Goal: Find specific page/section: Find specific page/section

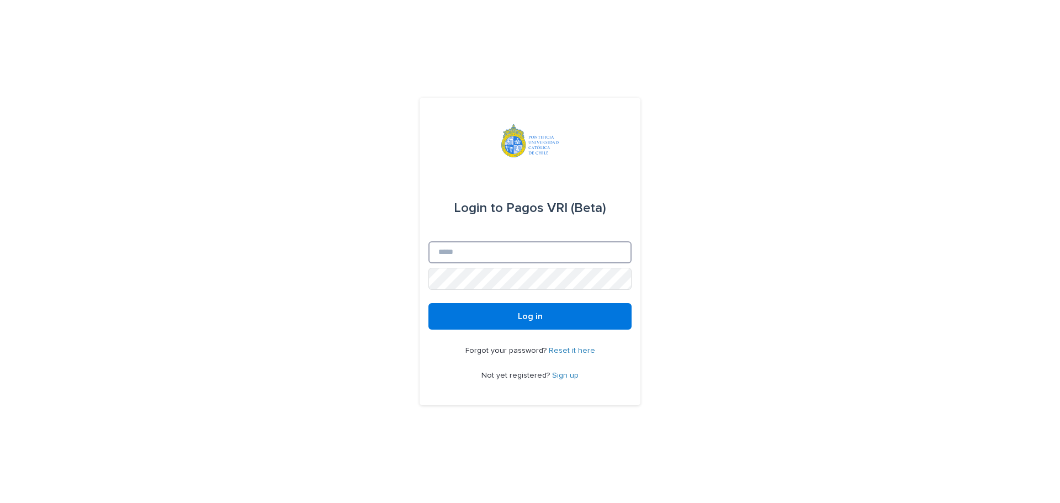
click at [472, 254] on input "Email" at bounding box center [529, 252] width 203 height 22
type input "**********"
click at [428, 303] on button "Log in" at bounding box center [529, 316] width 203 height 27
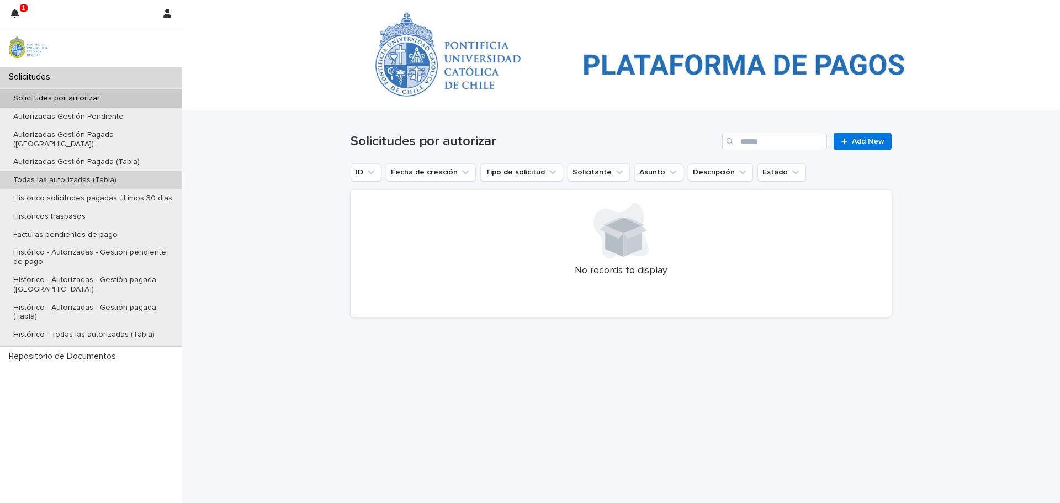
click at [32, 176] on p "Todas las autorizadas (Tabla)" at bounding box center [64, 180] width 121 height 9
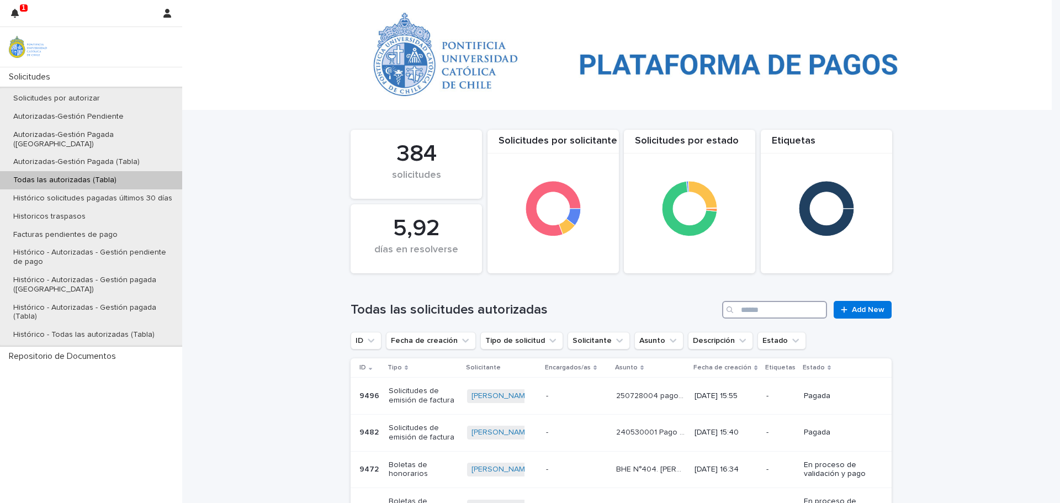
click at [749, 306] on input "Search" at bounding box center [774, 310] width 105 height 18
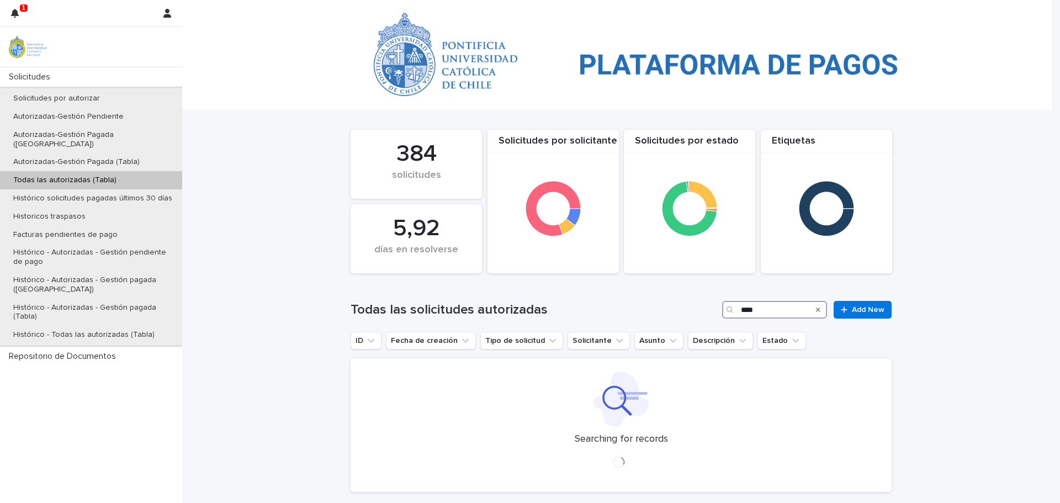
type input "****"
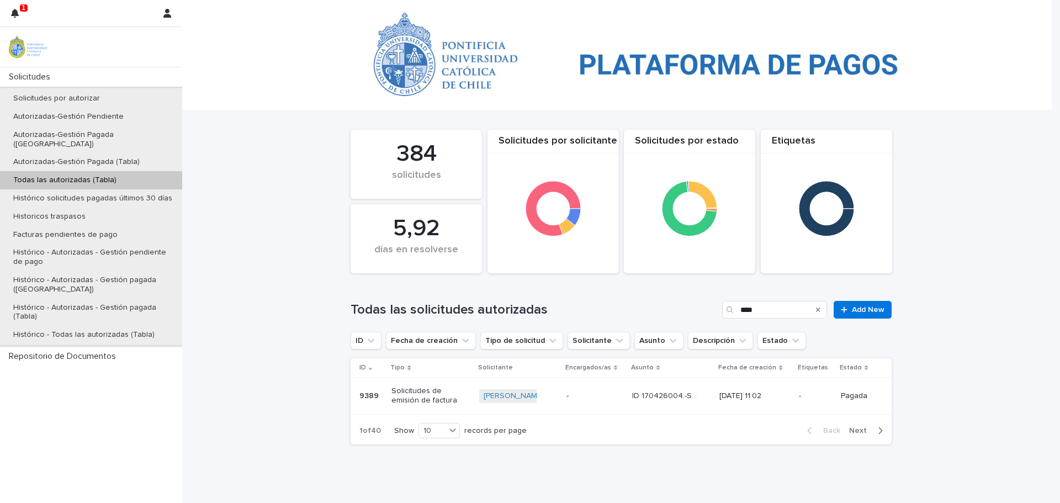
click at [364, 399] on p "9389" at bounding box center [370, 395] width 22 height 12
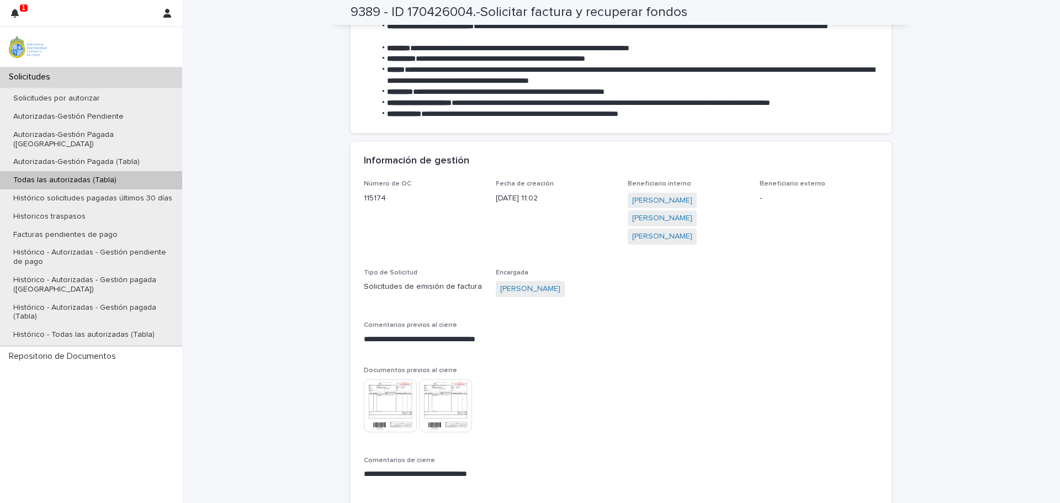
scroll to position [276, 0]
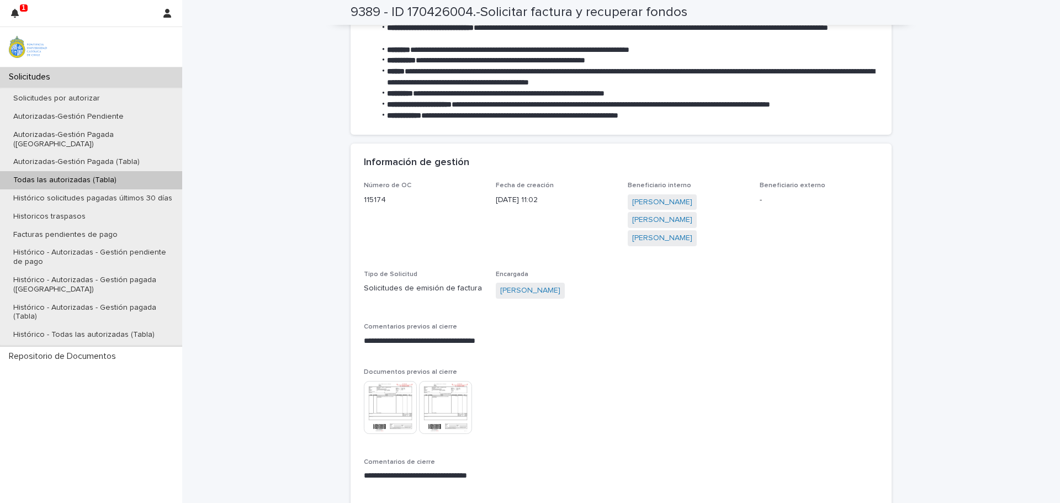
click at [390, 399] on img at bounding box center [390, 407] width 53 height 53
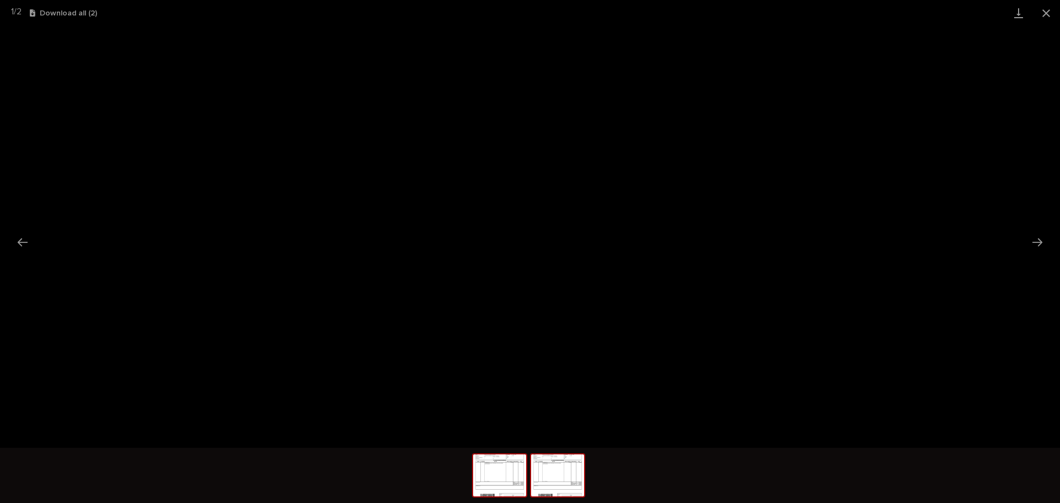
click at [567, 482] on img at bounding box center [557, 475] width 53 height 42
click at [1049, 14] on button "Close gallery" at bounding box center [1047, 13] width 28 height 26
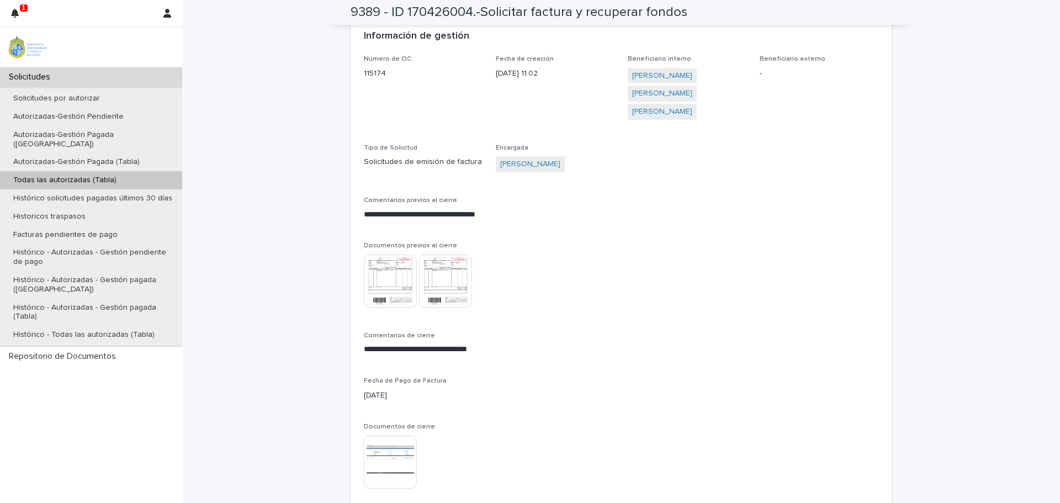
scroll to position [442, 0]
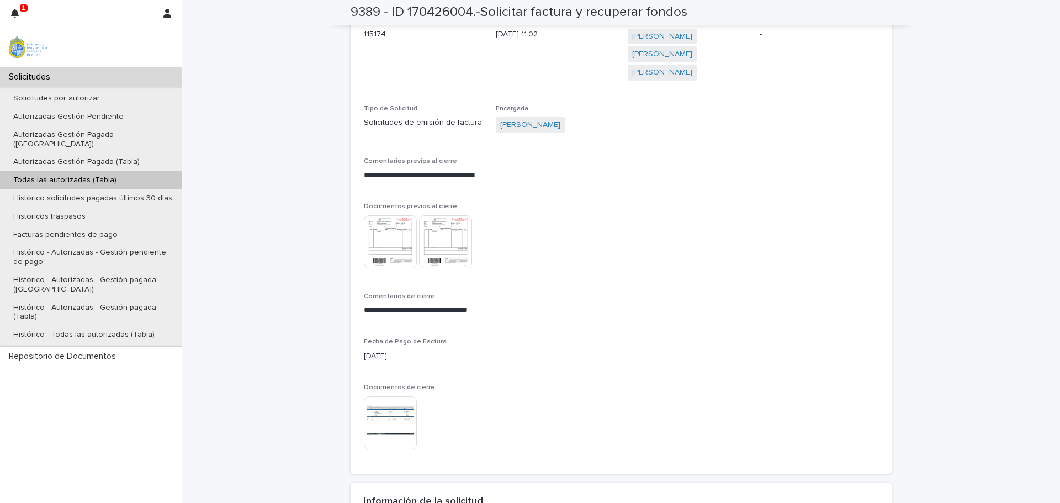
click at [393, 419] on img at bounding box center [390, 422] width 53 height 53
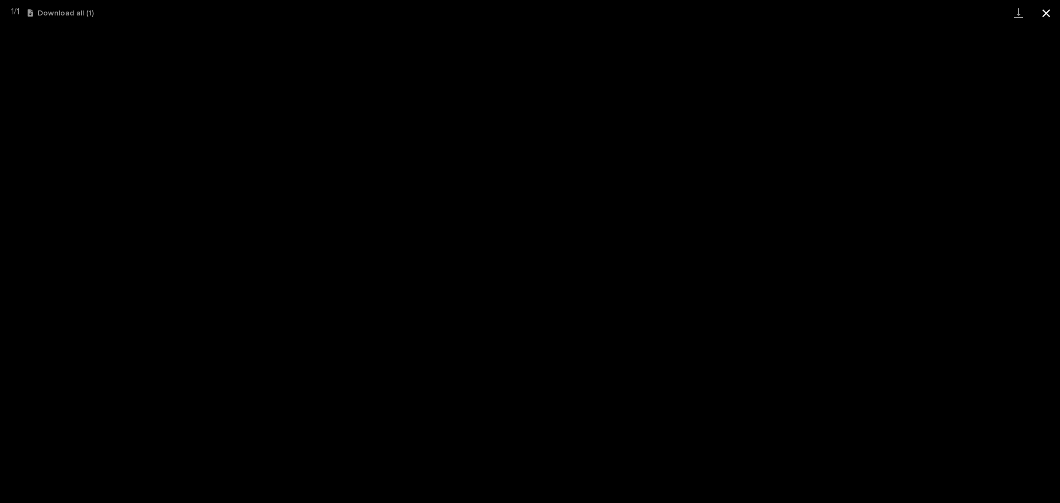
click at [1046, 15] on button "Close gallery" at bounding box center [1047, 13] width 28 height 26
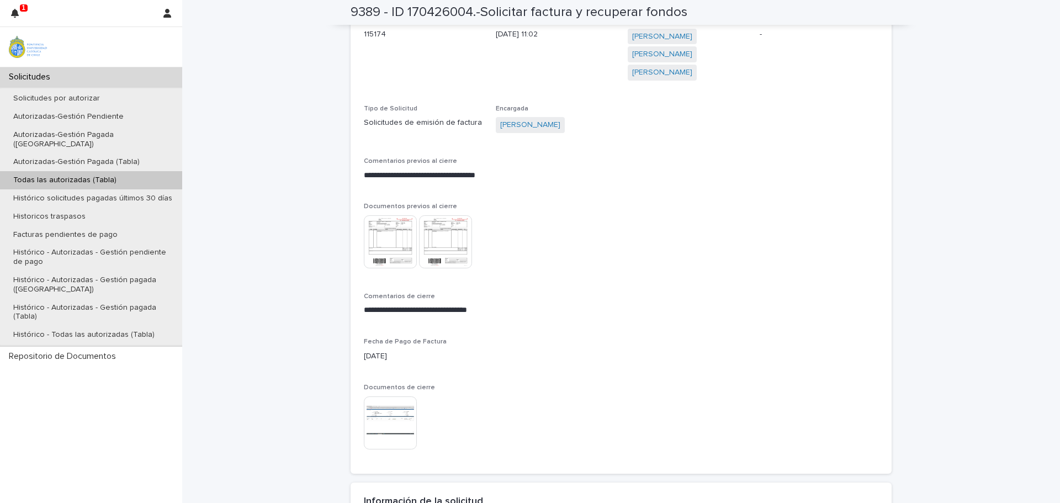
click at [70, 176] on p "Todas las autorizadas (Tabla)" at bounding box center [64, 180] width 121 height 9
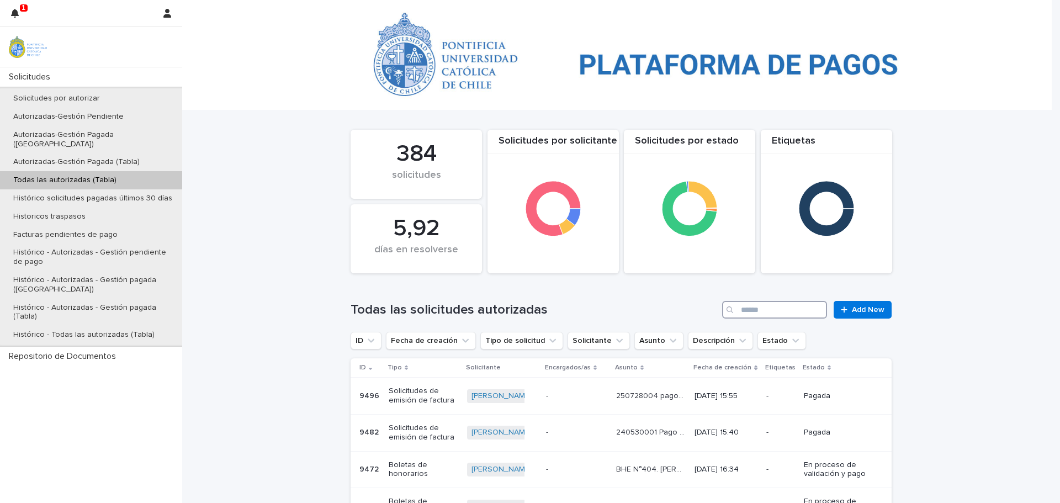
click at [748, 313] on input "Search" at bounding box center [774, 310] width 105 height 18
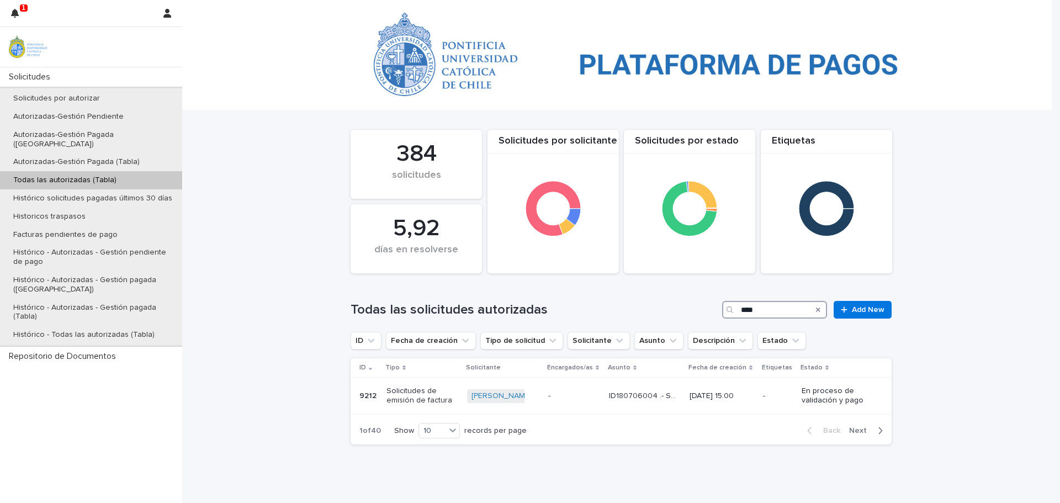
click at [760, 313] on input "****" at bounding box center [774, 310] width 105 height 18
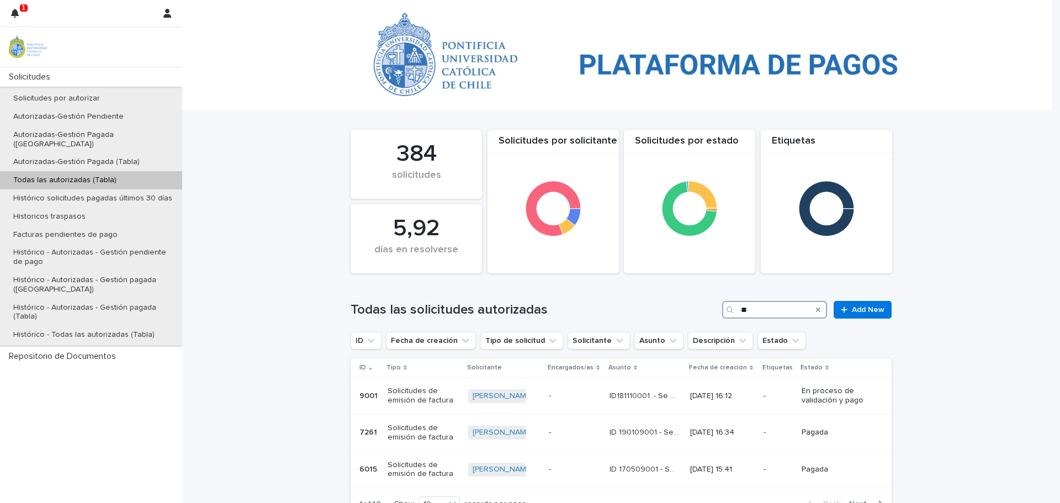
type input "*"
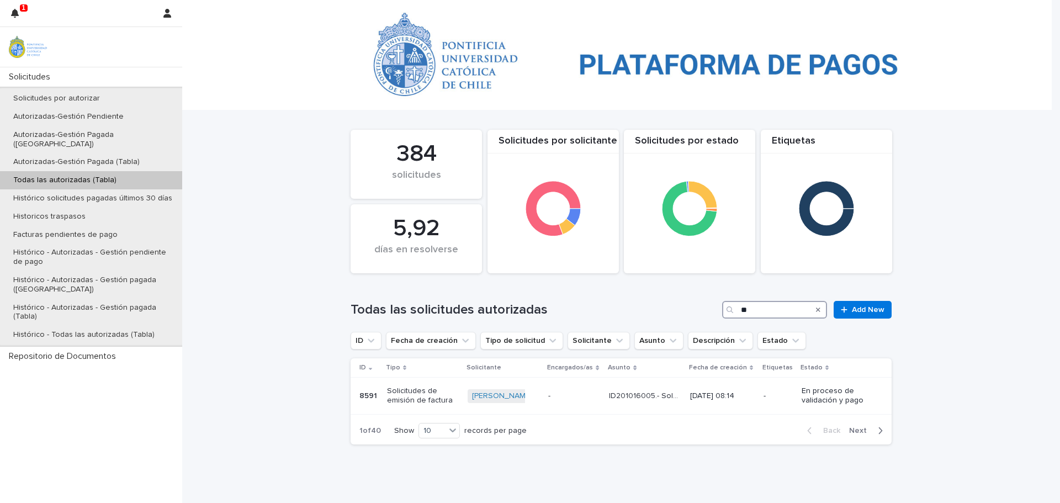
type input "*"
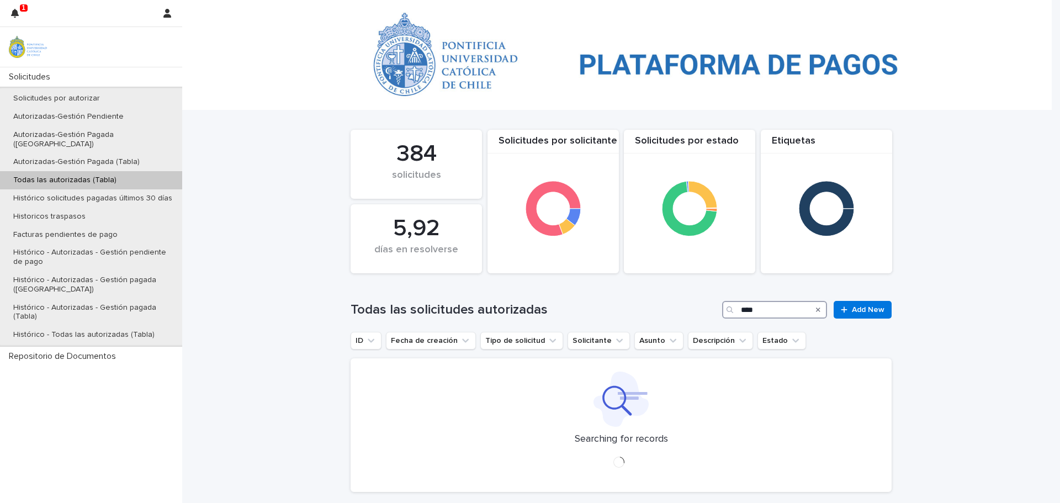
type input "****"
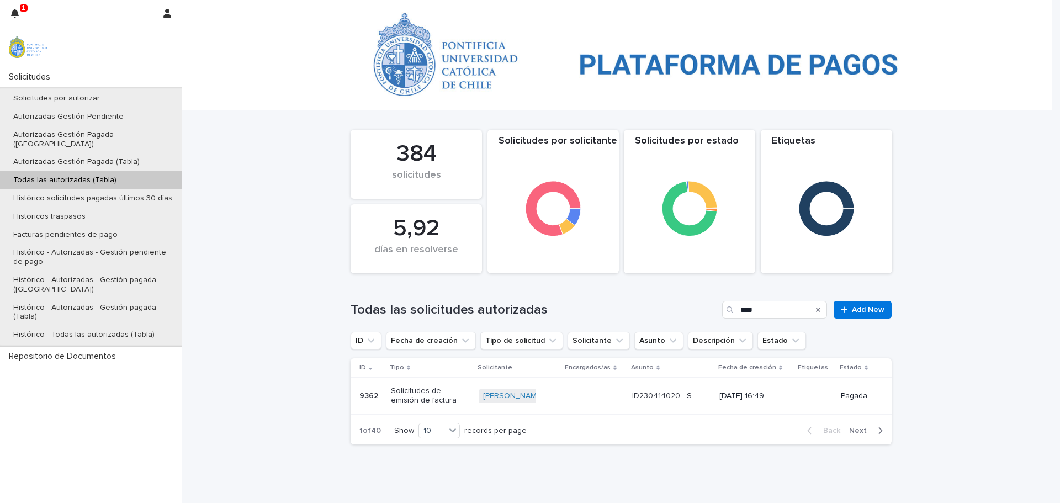
click at [363, 395] on p "9362" at bounding box center [369, 395] width 21 height 12
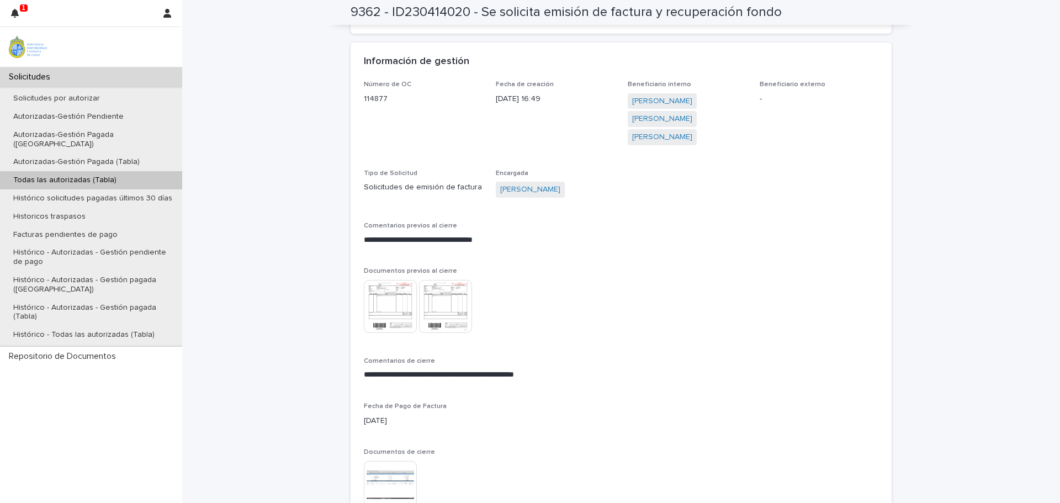
scroll to position [387, 0]
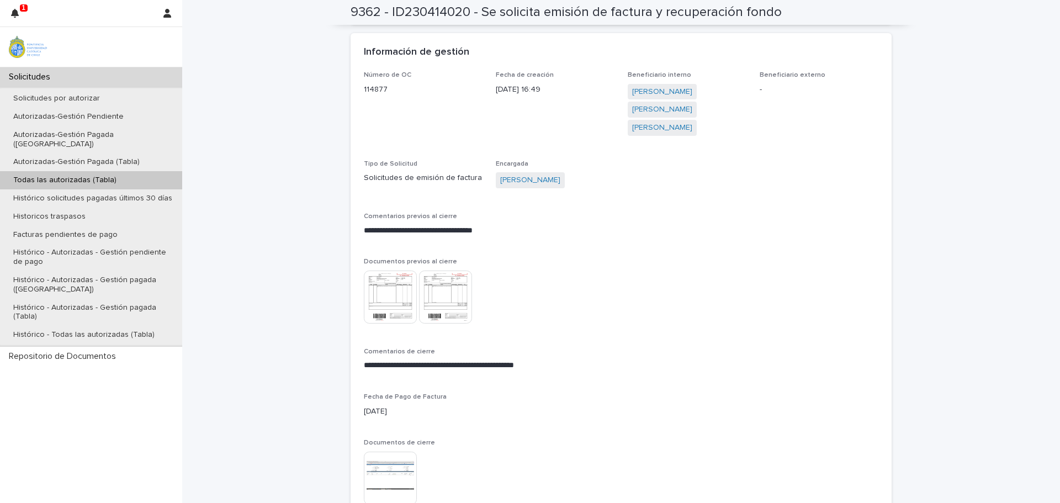
click at [380, 296] on img at bounding box center [390, 297] width 53 height 53
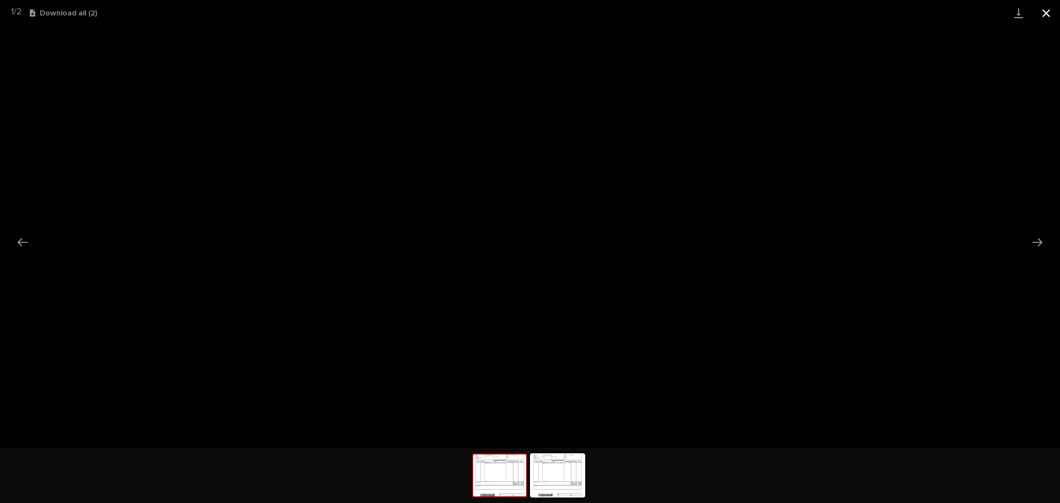
click at [1045, 15] on button "Close gallery" at bounding box center [1047, 13] width 28 height 26
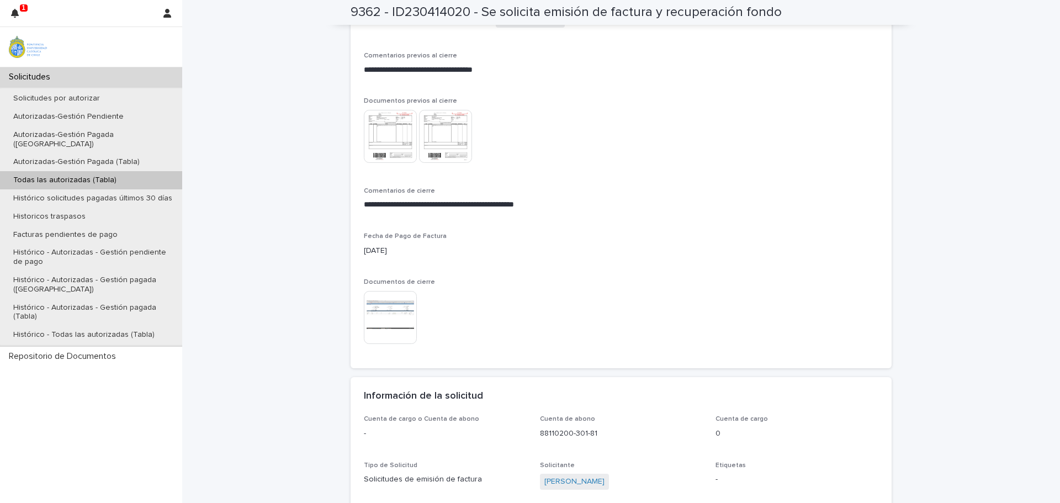
scroll to position [552, 0]
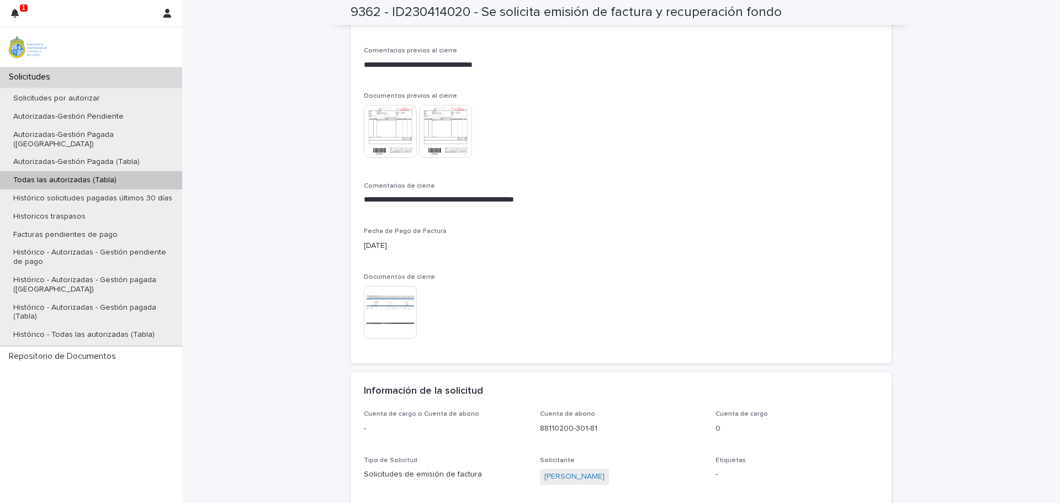
click at [398, 313] on img at bounding box center [390, 312] width 53 height 53
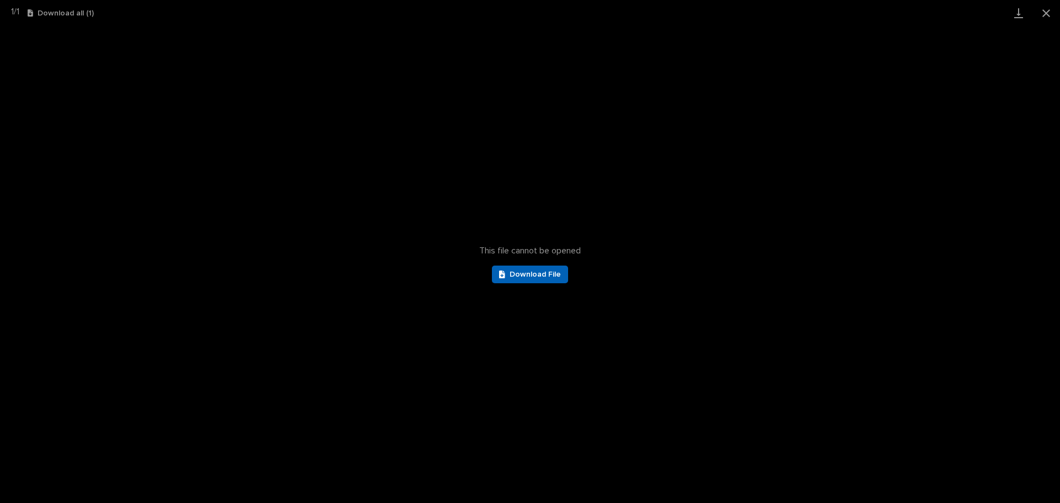
click at [499, 278] on link "Download File" at bounding box center [530, 275] width 76 height 18
click at [1046, 11] on button "Close gallery" at bounding box center [1047, 13] width 28 height 26
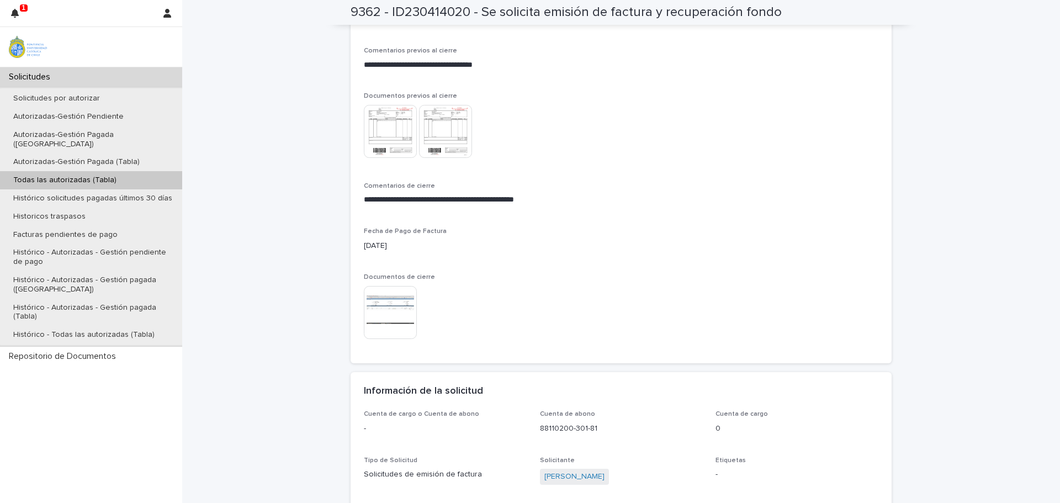
click at [41, 176] on p "Todas las autorizadas (Tabla)" at bounding box center [64, 180] width 121 height 9
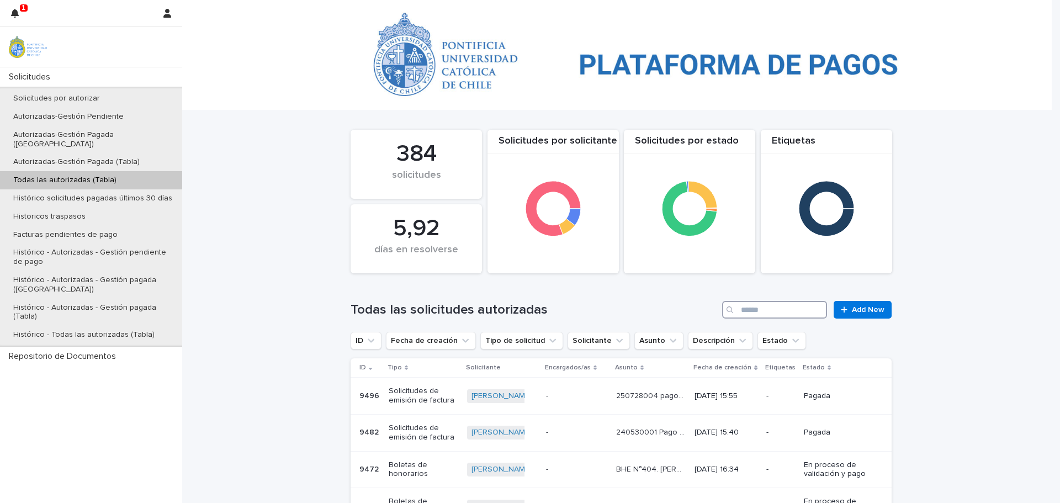
click at [753, 310] on input "Search" at bounding box center [774, 310] width 105 height 18
type input "****"
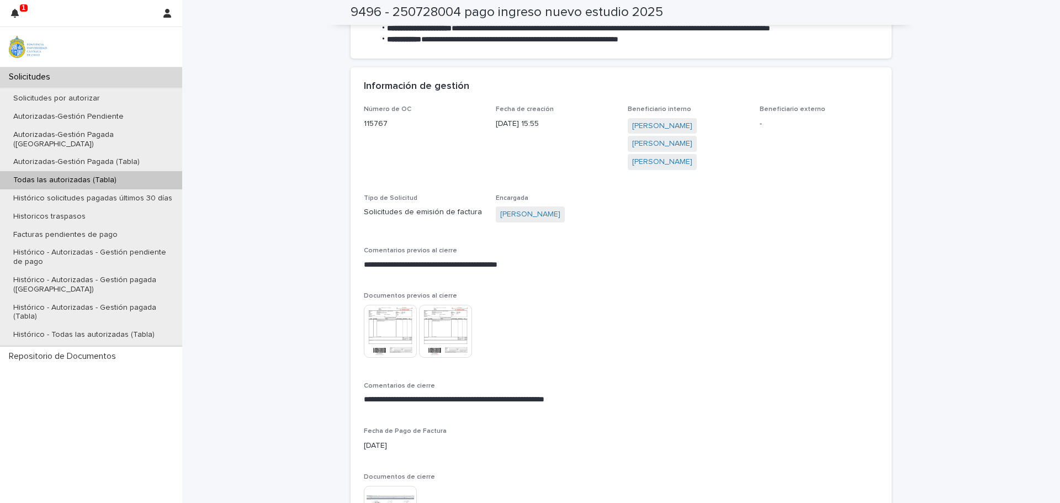
scroll to position [387, 0]
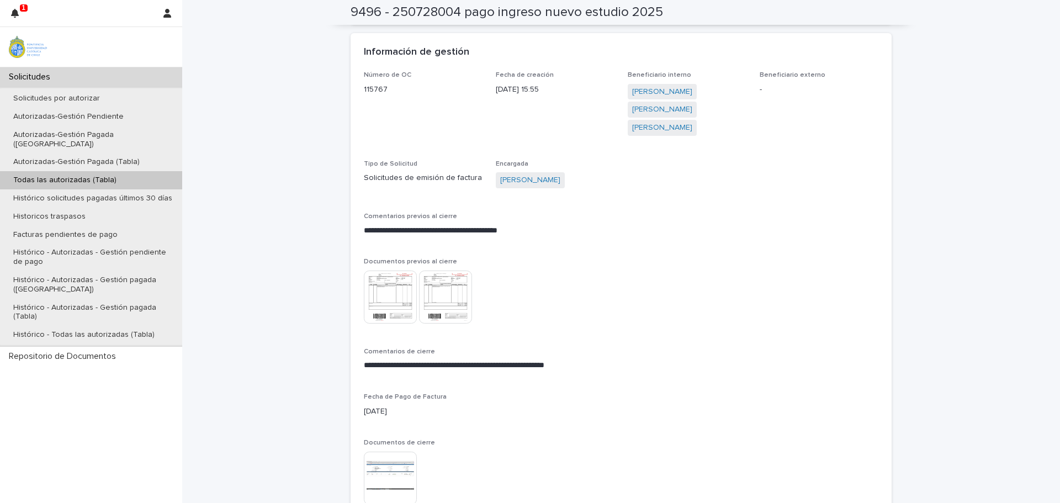
click at [369, 300] on img at bounding box center [390, 297] width 53 height 53
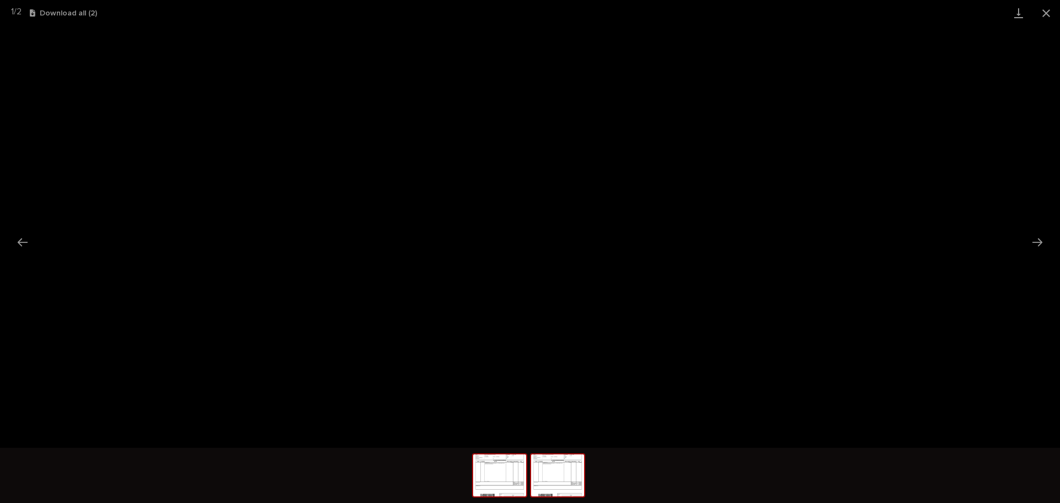
click at [551, 469] on img at bounding box center [557, 475] width 53 height 42
click at [1045, 13] on button "Close gallery" at bounding box center [1047, 13] width 28 height 26
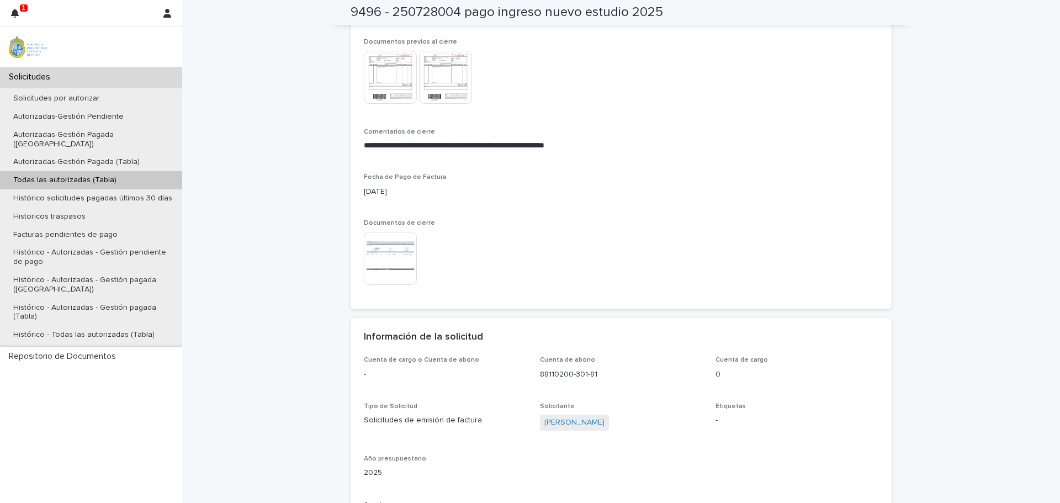
scroll to position [607, 0]
click at [389, 254] on img at bounding box center [390, 257] width 53 height 53
